Goal: Task Accomplishment & Management: Use online tool/utility

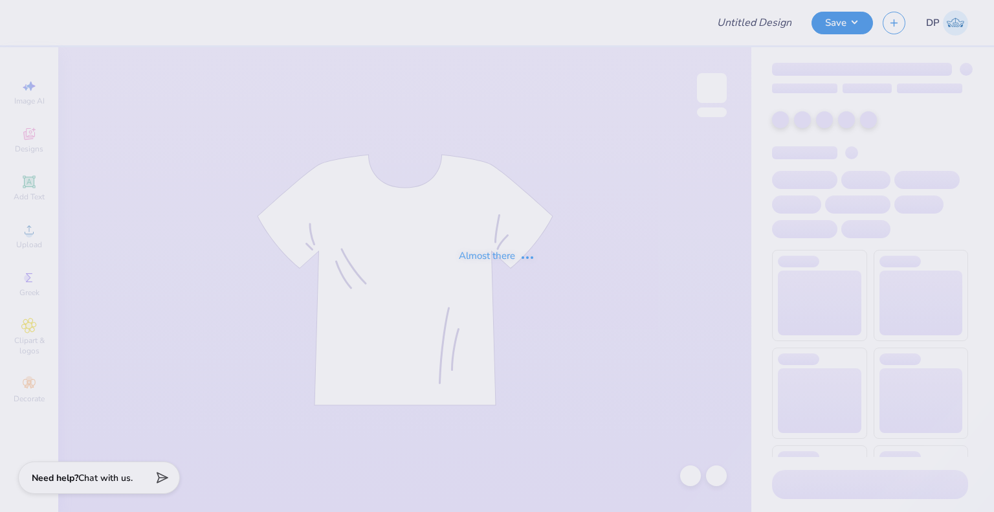
type input "Think Pink 2025"
type input "24"
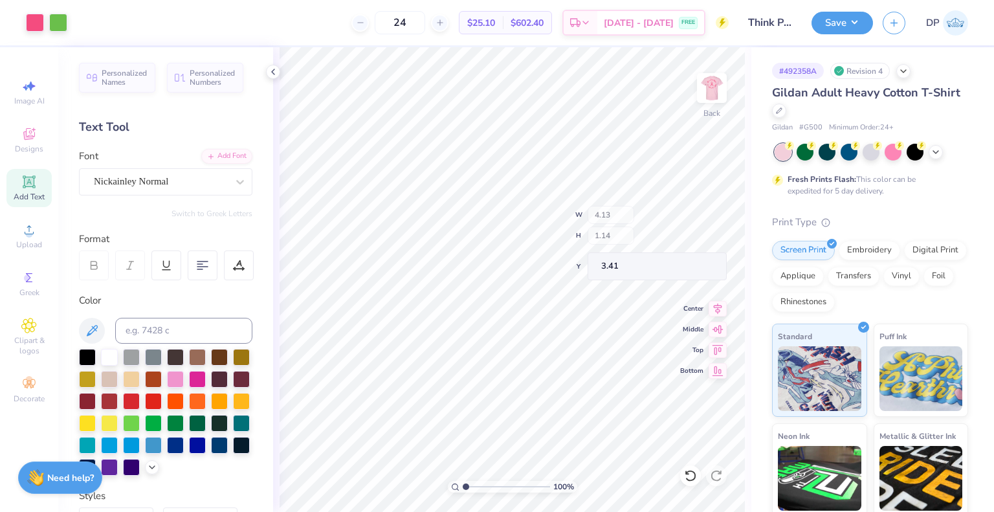
type input "4.13"
type input "1.14"
type input "1.49212329151837"
type input "3.37"
type input "1.49212329151837"
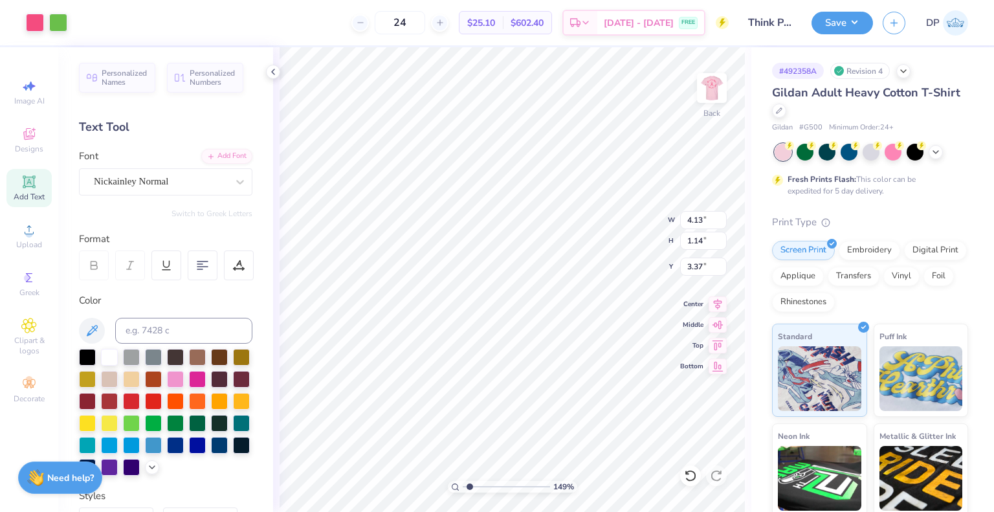
type input "3.34"
type input "1"
type input "4.32"
type input "1.19"
click at [846, 26] on button "Save" at bounding box center [841, 21] width 61 height 23
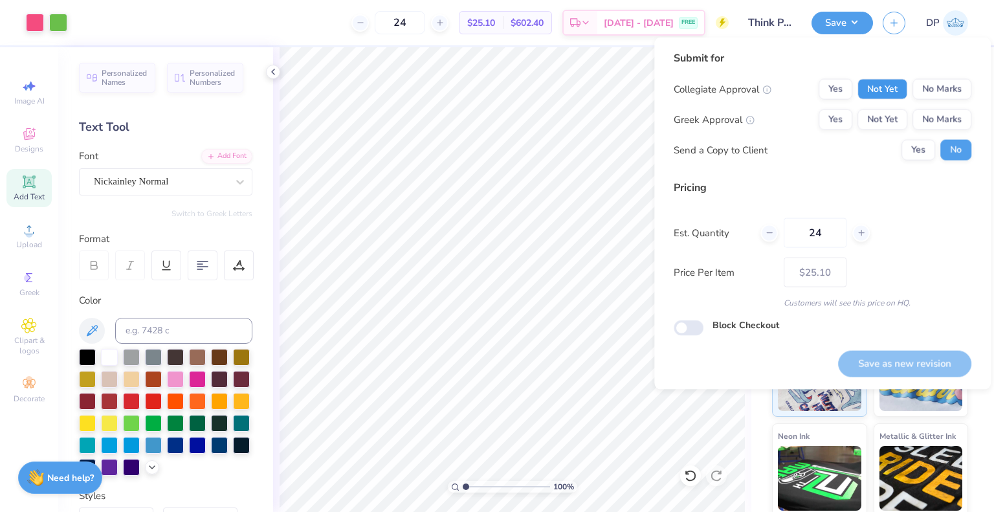
click at [870, 85] on button "Not Yet" at bounding box center [882, 89] width 50 height 21
click at [880, 116] on button "Not Yet" at bounding box center [882, 119] width 50 height 21
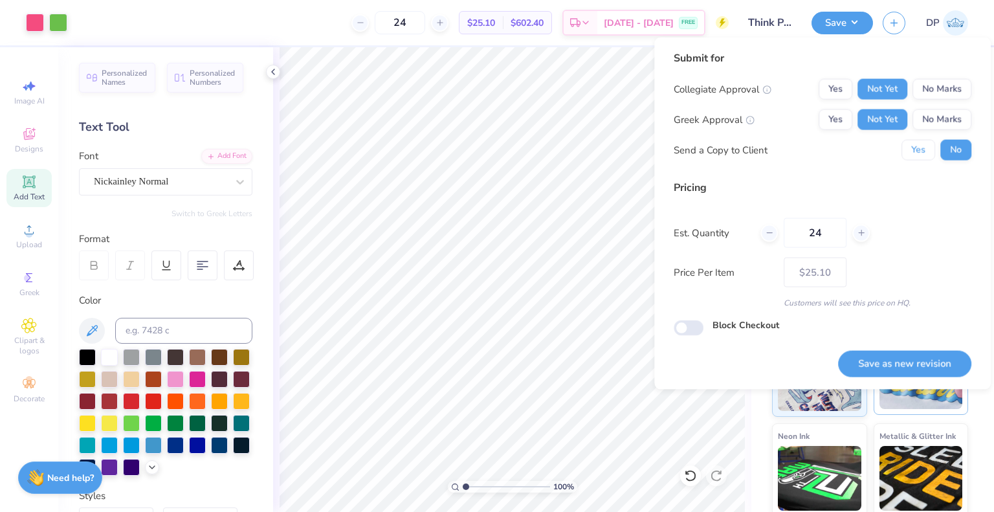
drag, startPoint x: 898, startPoint y: 137, endPoint x: 914, endPoint y: 406, distance: 270.3
click at [906, 142] on button "Yes" at bounding box center [918, 150] width 34 height 21
click at [890, 359] on button "Save as new revision" at bounding box center [904, 363] width 133 height 27
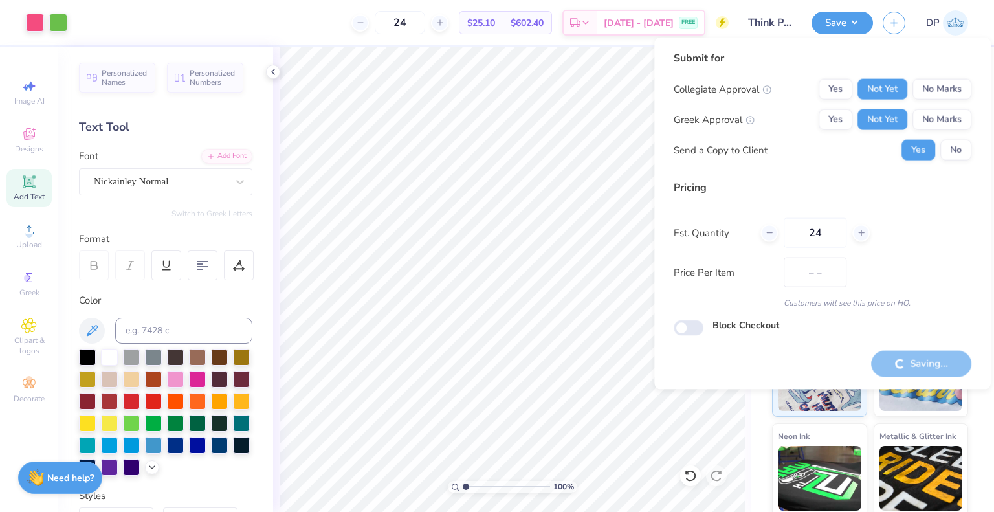
type input "$25.10"
